Goal: Information Seeking & Learning: Learn about a topic

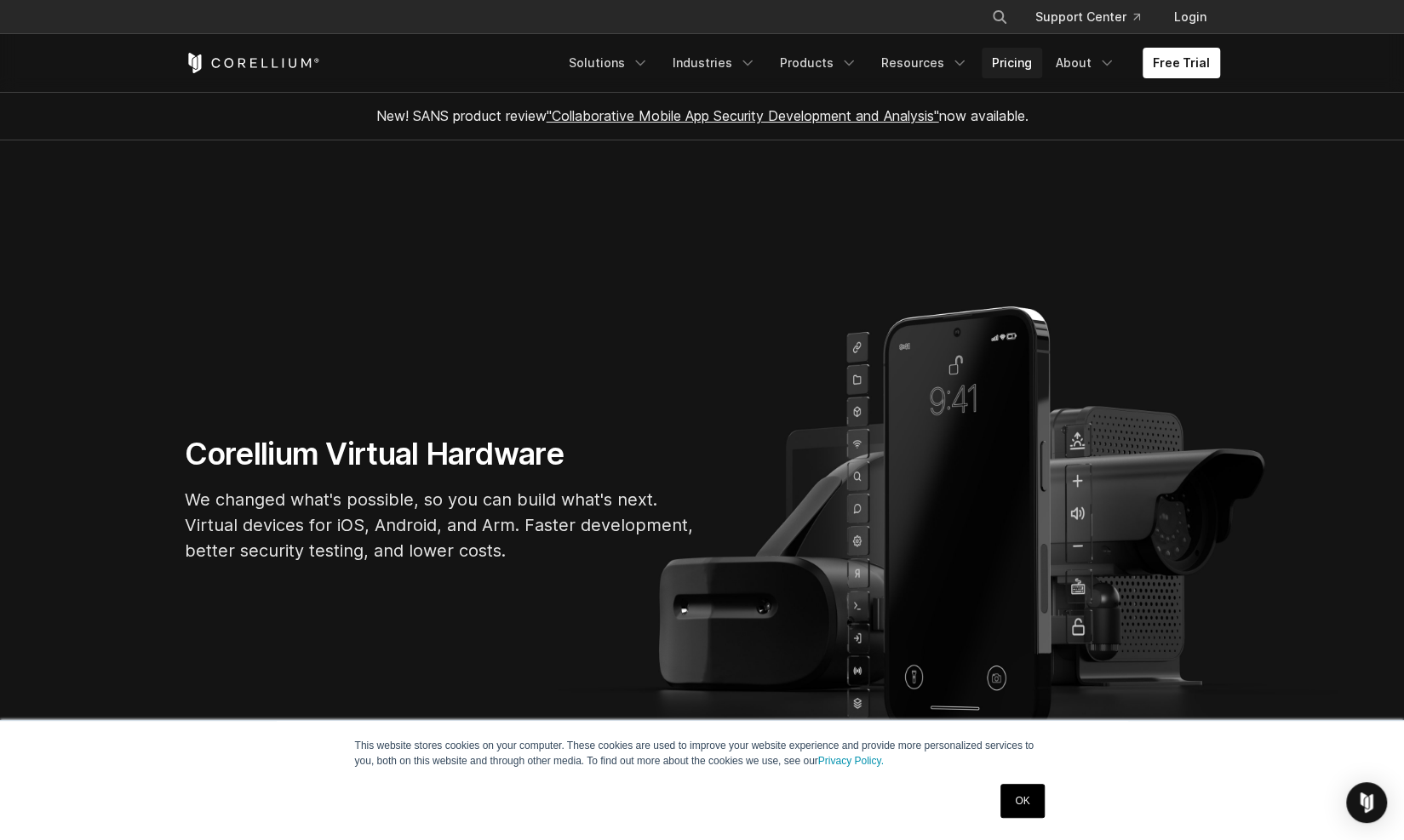
click at [1005, 63] on link "Pricing" at bounding box center [1011, 63] width 61 height 31
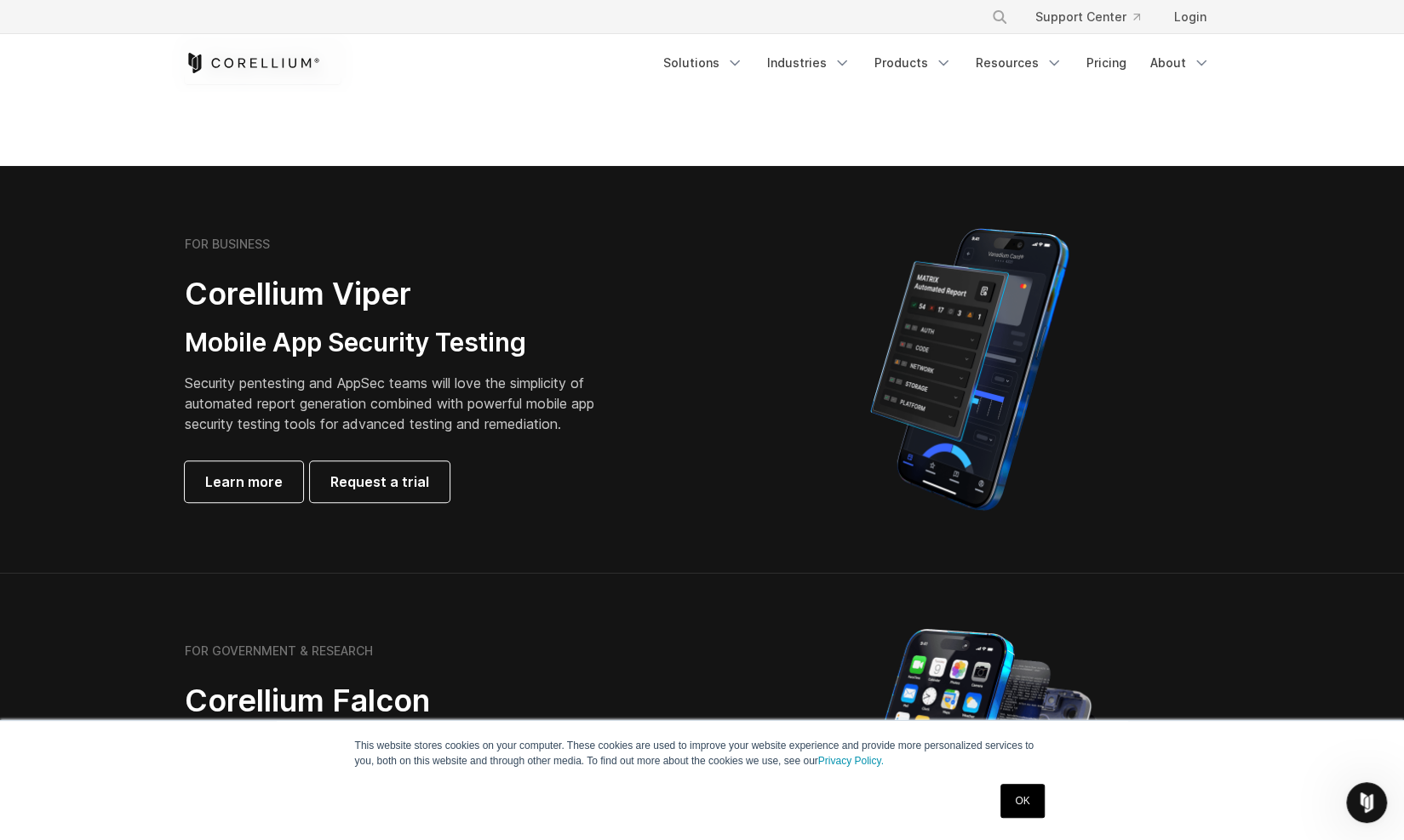
scroll to position [284, 0]
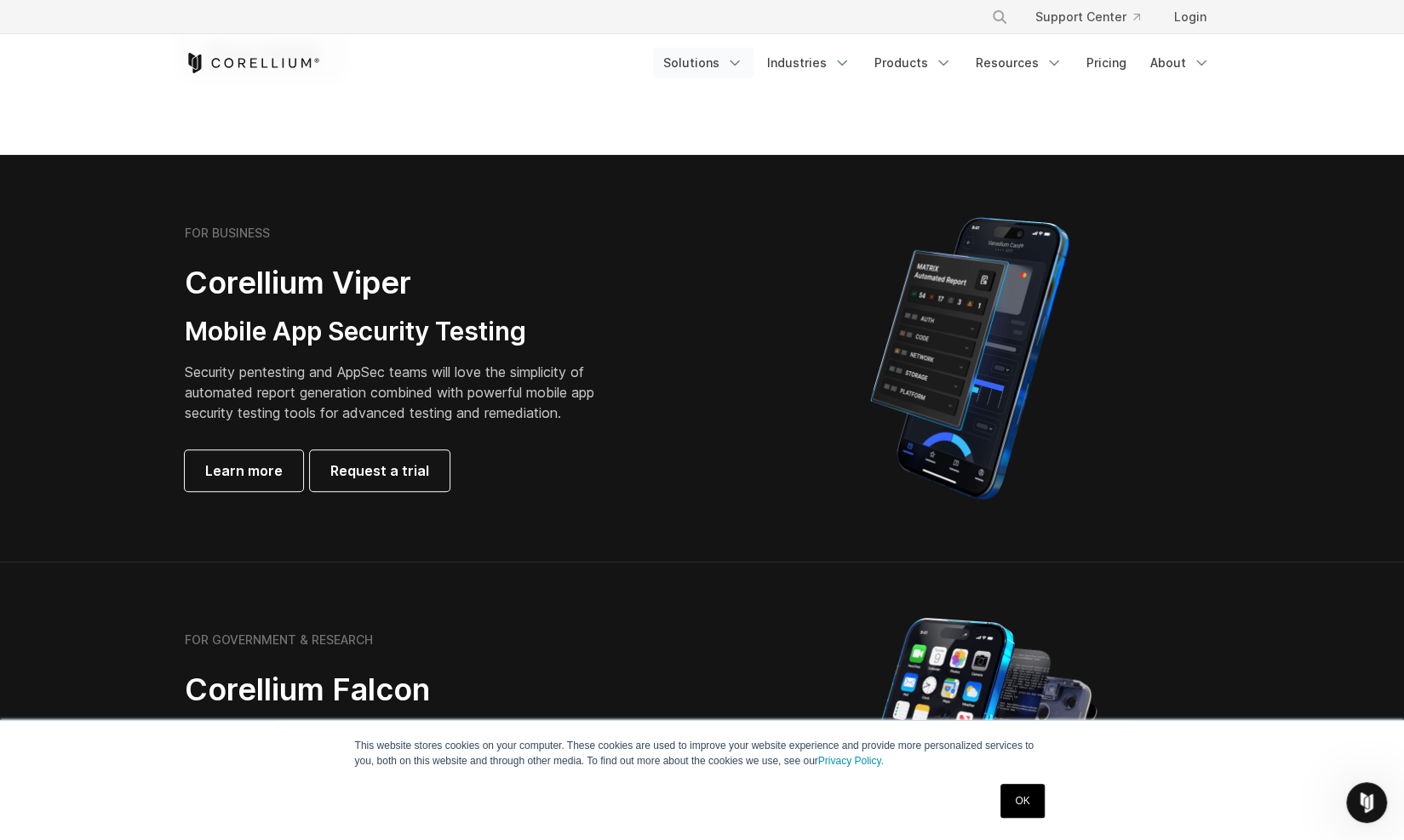
click at [740, 66] on icon "Navigation Menu" at bounding box center [735, 63] width 17 height 17
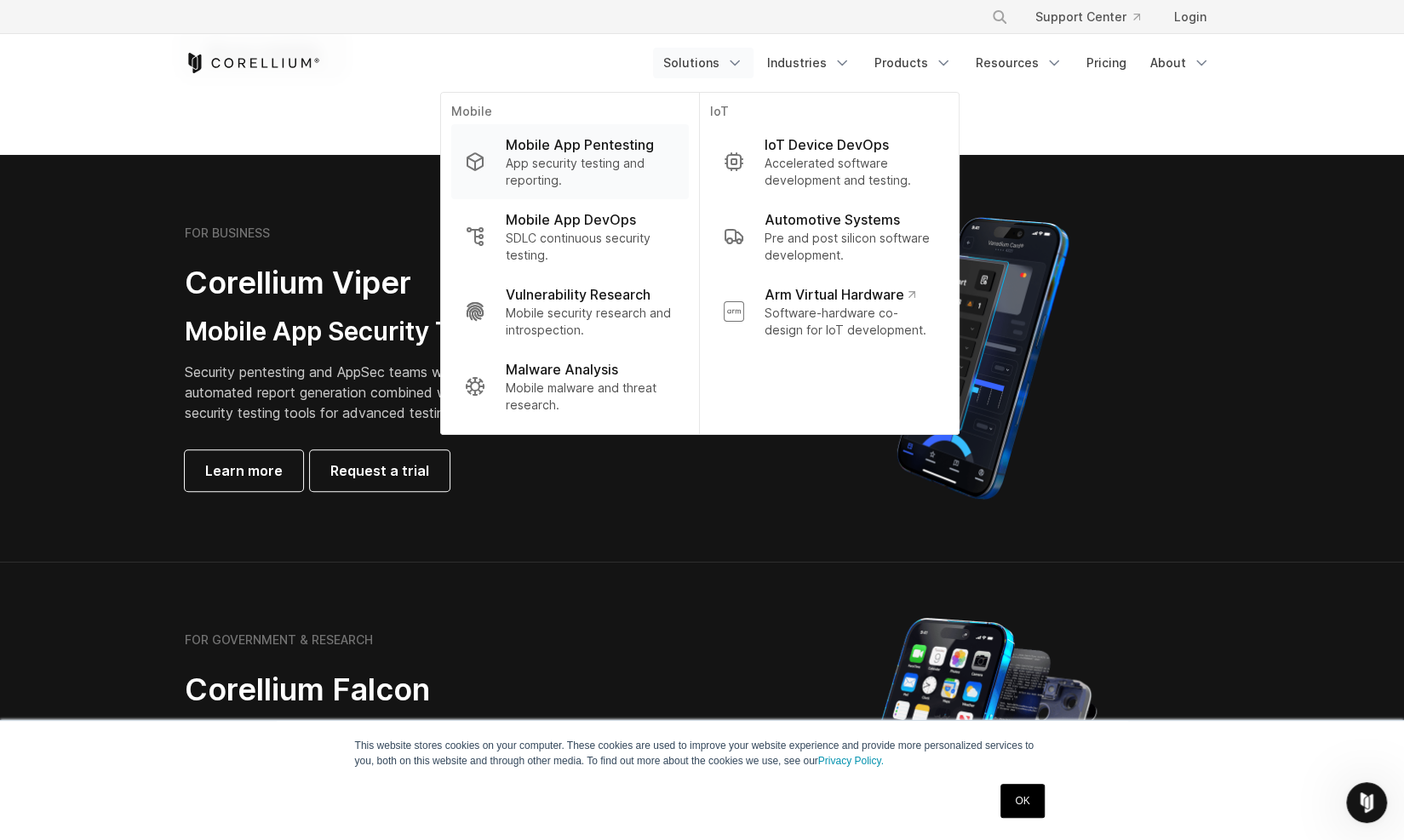
click at [591, 160] on p "App security testing and reporting." at bounding box center [589, 172] width 169 height 34
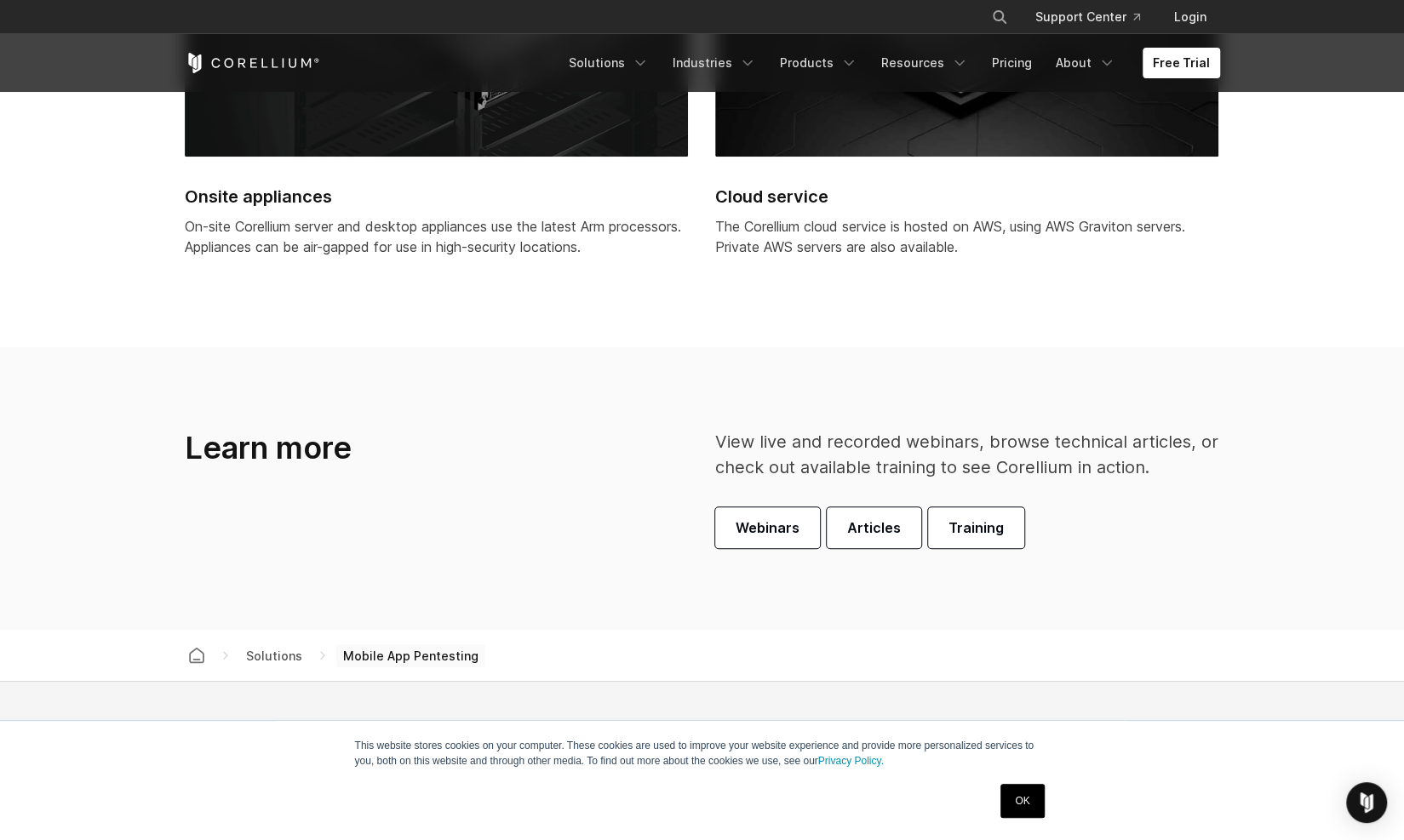
scroll to position [4790, 0]
click at [857, 57] on icon "Navigation Menu" at bounding box center [849, 63] width 17 height 17
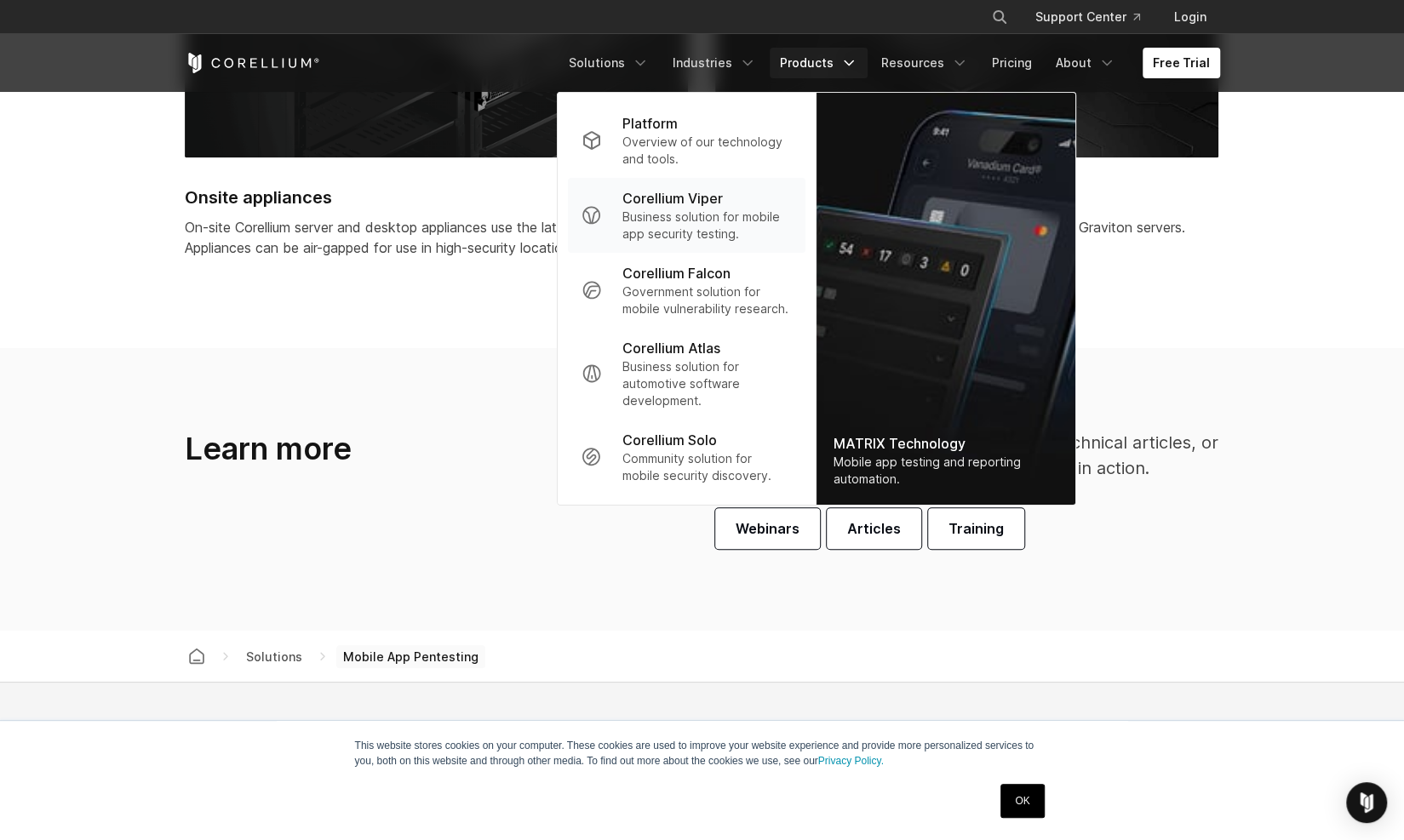
click at [692, 229] on p "Business solution for mobile app security testing." at bounding box center [706, 226] width 169 height 34
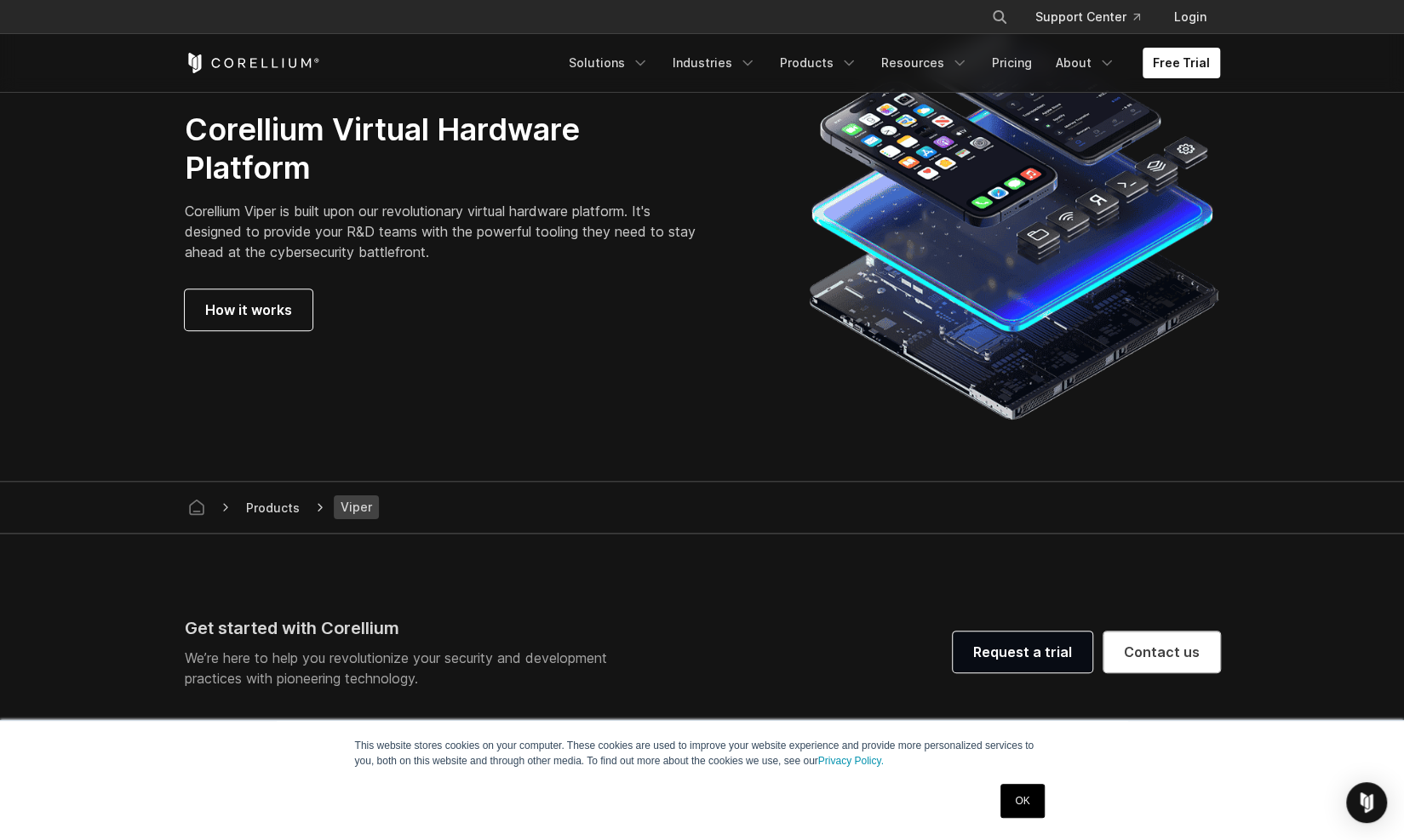
scroll to position [4536, 0]
click at [1008, 66] on link "Pricing" at bounding box center [1011, 63] width 61 height 31
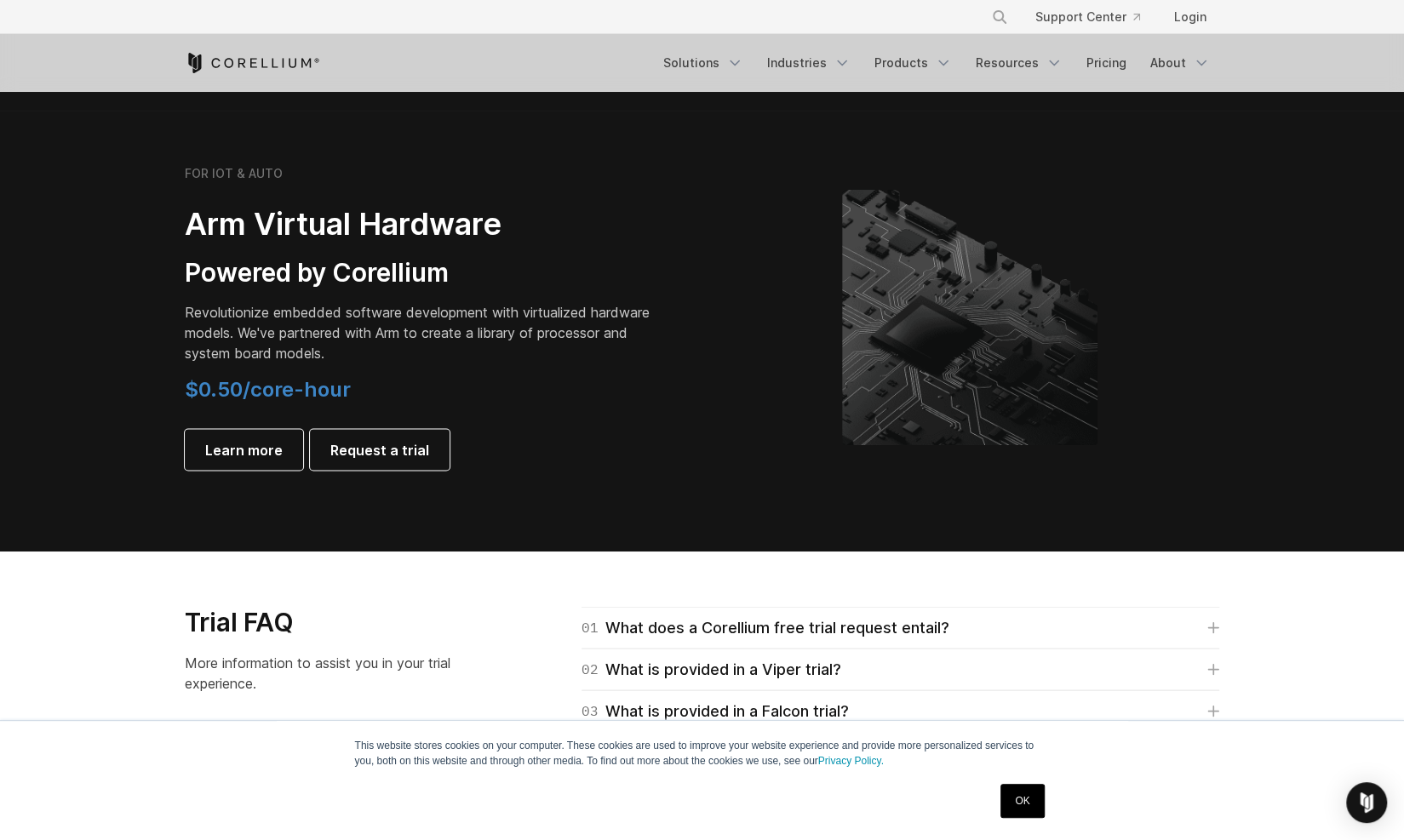
scroll to position [1953, 0]
